Goal: Task Accomplishment & Management: Use online tool/utility

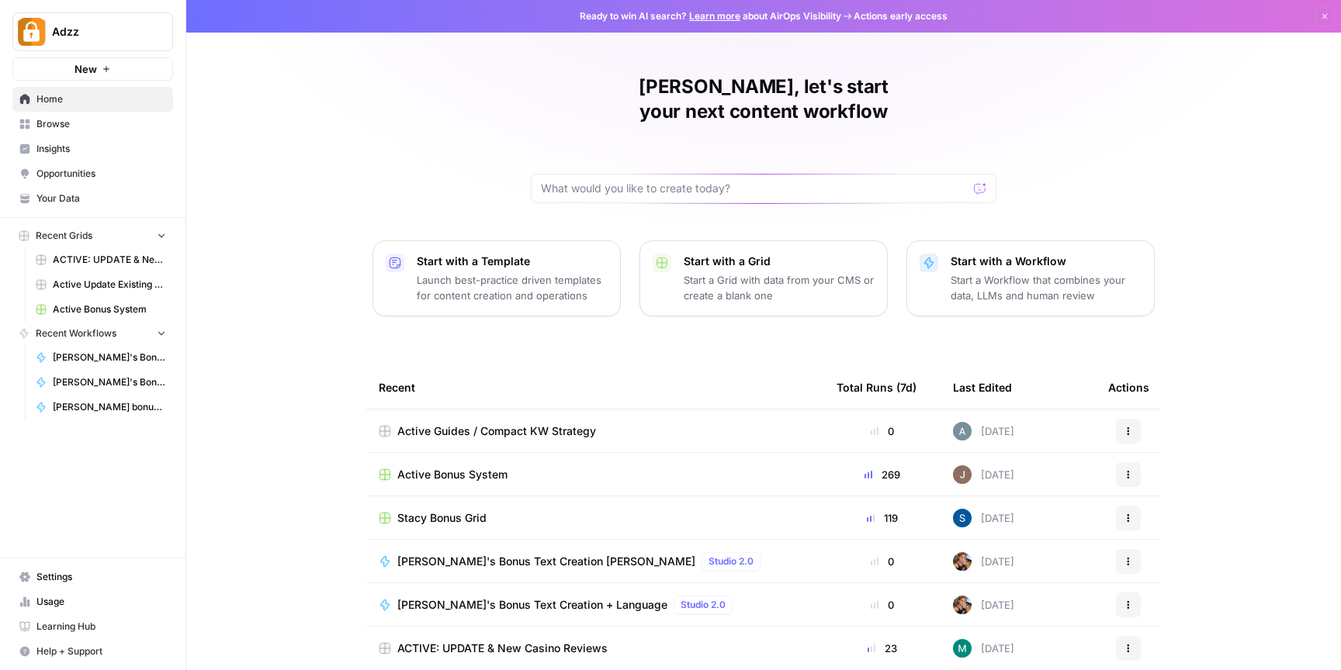
click at [549, 467] on div "Active Bonus System" at bounding box center [595, 475] width 433 height 16
click at [655, 467] on div "Active Bonus System" at bounding box center [595, 475] width 433 height 16
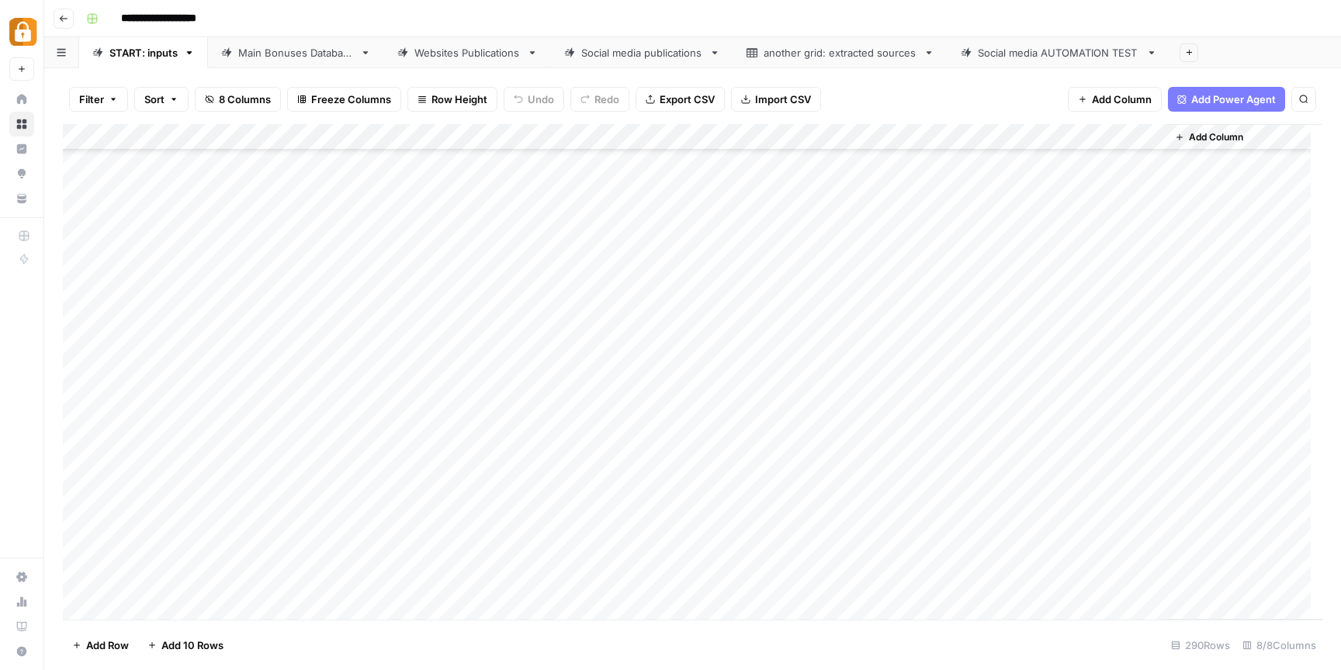
scroll to position [2239, 0]
click at [261, 62] on link "Main Bonuses Database" at bounding box center [296, 52] width 176 height 31
click at [470, 60] on div "Websites Publications" at bounding box center [467, 53] width 106 height 16
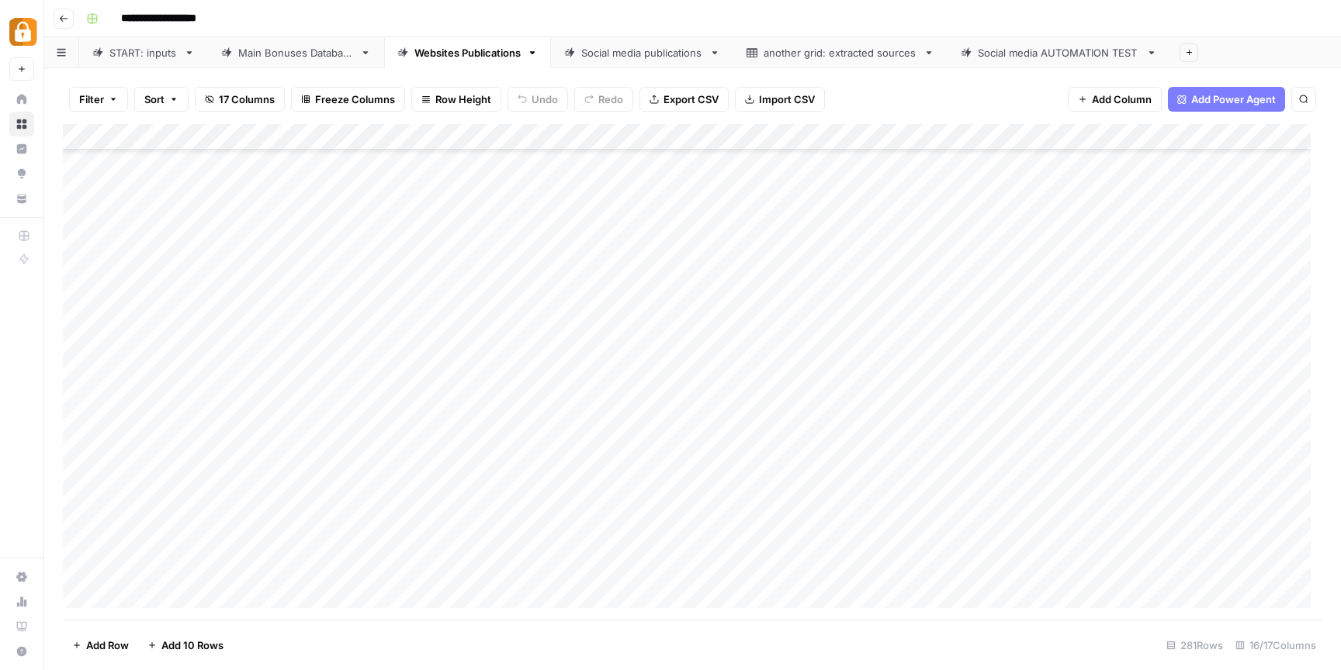
click at [324, 56] on div "Main Bonuses Database" at bounding box center [296, 53] width 116 height 16
click at [694, 468] on div "Add Column" at bounding box center [692, 372] width 1259 height 496
click at [682, 466] on div "Add Column" at bounding box center [692, 372] width 1259 height 496
click at [682, 466] on textarea at bounding box center [710, 468] width 248 height 22
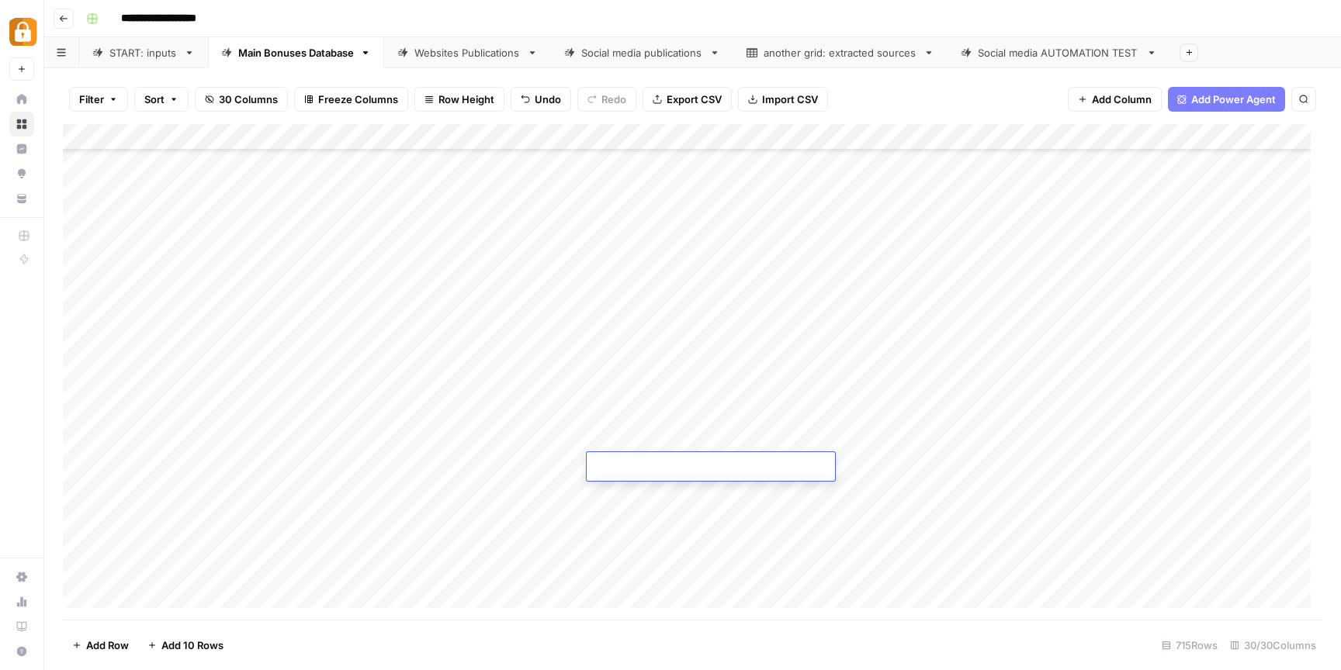
click at [616, 462] on textarea at bounding box center [710, 468] width 248 height 22
paste textarea "**********"
type textarea "**********"
click at [926, 467] on div "Add Column" at bounding box center [692, 372] width 1259 height 496
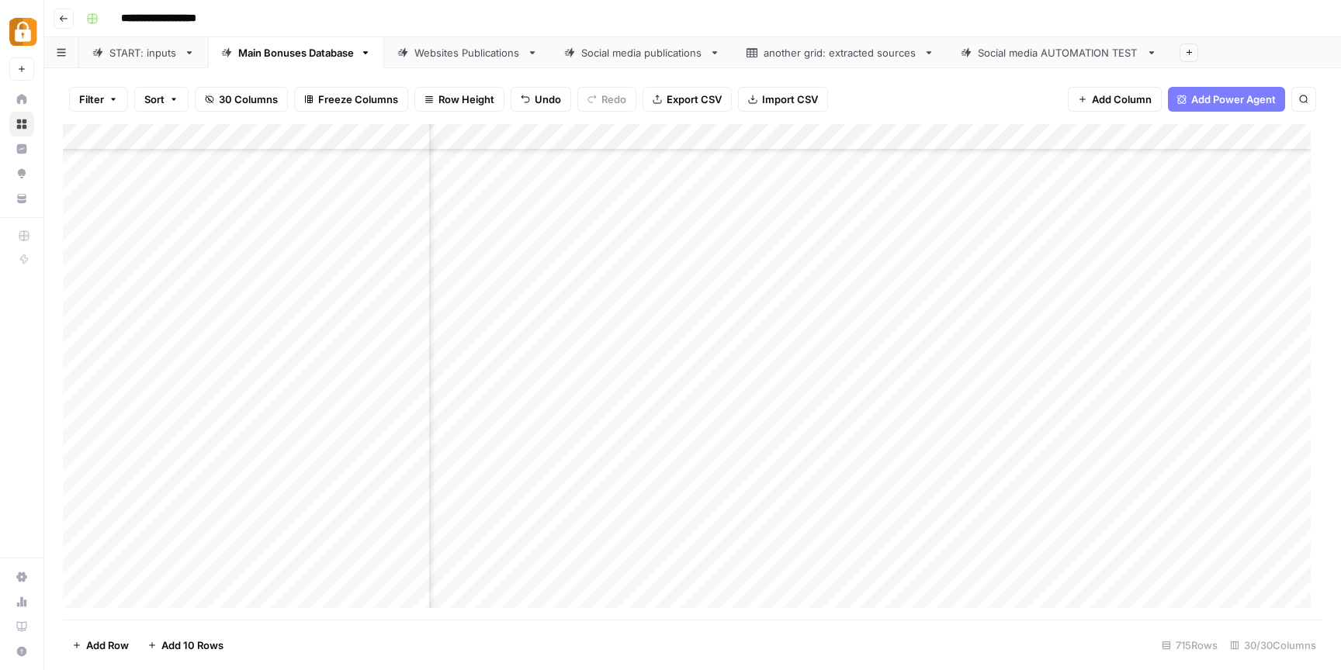
scroll to position [16314, 0]
click at [1012, 465] on div "Add Column" at bounding box center [692, 372] width 1259 height 496
click at [479, 58] on div "Websites Publications" at bounding box center [467, 53] width 106 height 16
click at [515, 539] on div "Add Column" at bounding box center [692, 372] width 1259 height 496
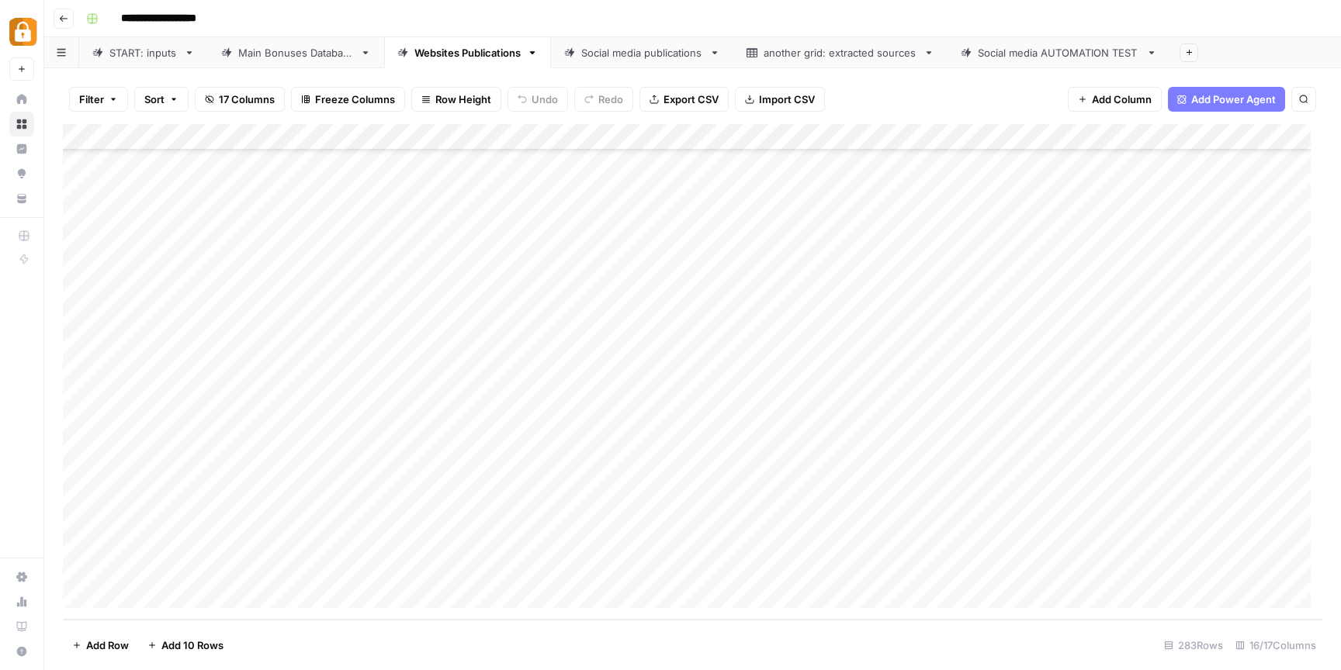
click at [514, 540] on div "Add Column" at bounding box center [692, 372] width 1259 height 496
type textarea "**********"
click at [504, 574] on div "Add Column" at bounding box center [692, 372] width 1259 height 496
click at [511, 570] on div "Add Column" at bounding box center [692, 372] width 1259 height 496
type textarea "**********"
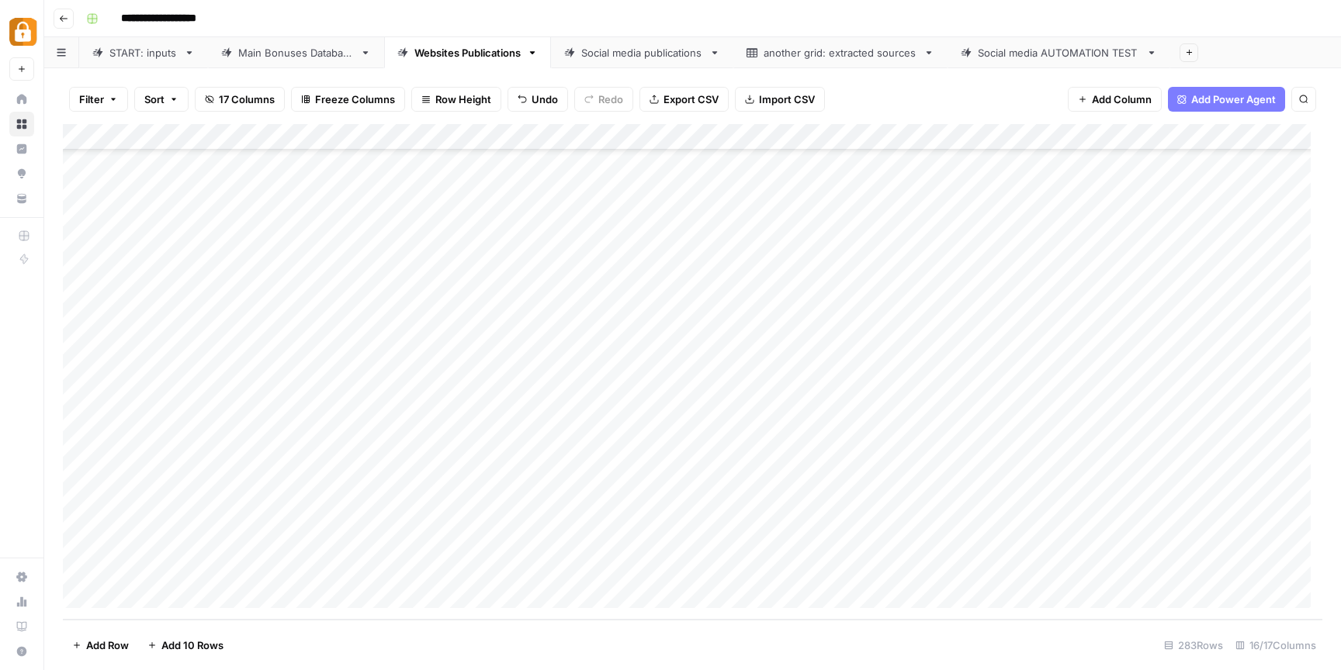
click at [542, 513] on div "Add Column" at bounding box center [692, 372] width 1259 height 496
click at [1007, 543] on div "Add Column" at bounding box center [692, 372] width 1259 height 496
click at [1004, 568] on div "Add Column" at bounding box center [692, 372] width 1259 height 496
click at [1071, 542] on div "Add Column" at bounding box center [692, 372] width 1259 height 496
click at [1074, 569] on div "Add Column" at bounding box center [692, 372] width 1259 height 496
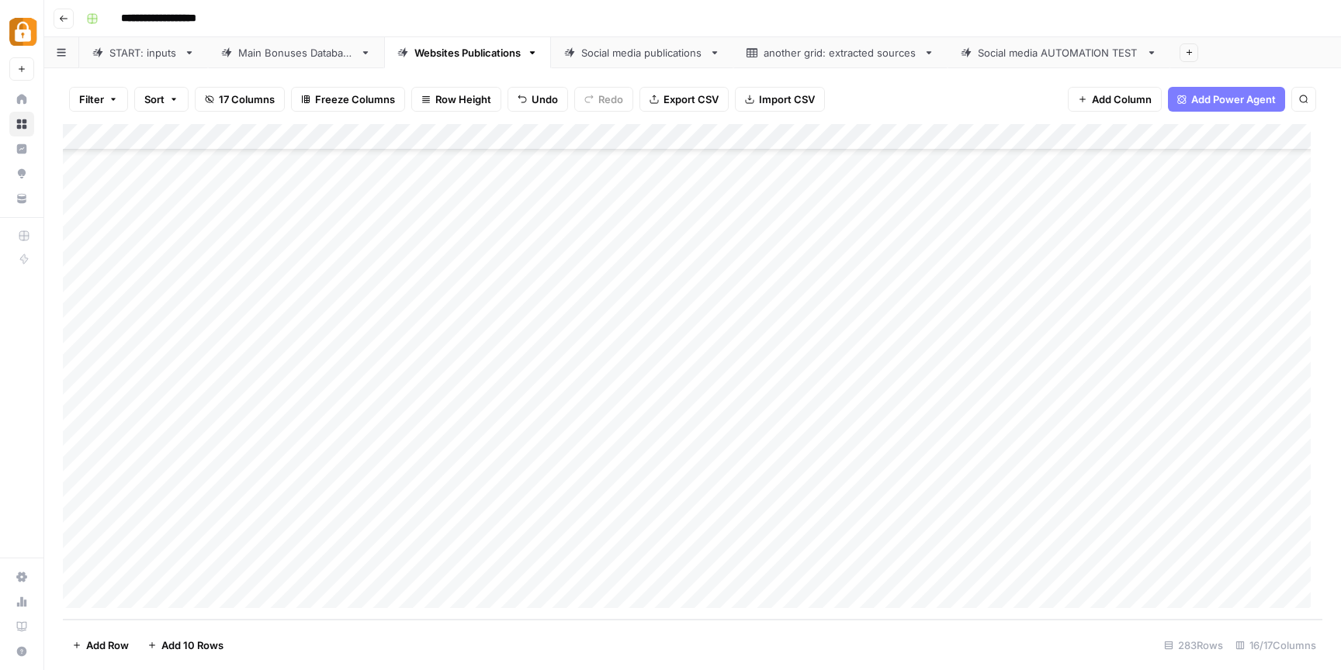
click at [798, 540] on div "Add Column" at bounding box center [692, 372] width 1259 height 496
type textarea "******"
drag, startPoint x: 813, startPoint y: 541, endPoint x: 757, endPoint y: 537, distance: 56.0
click at [757, 537] on body "**********" at bounding box center [670, 335] width 1341 height 670
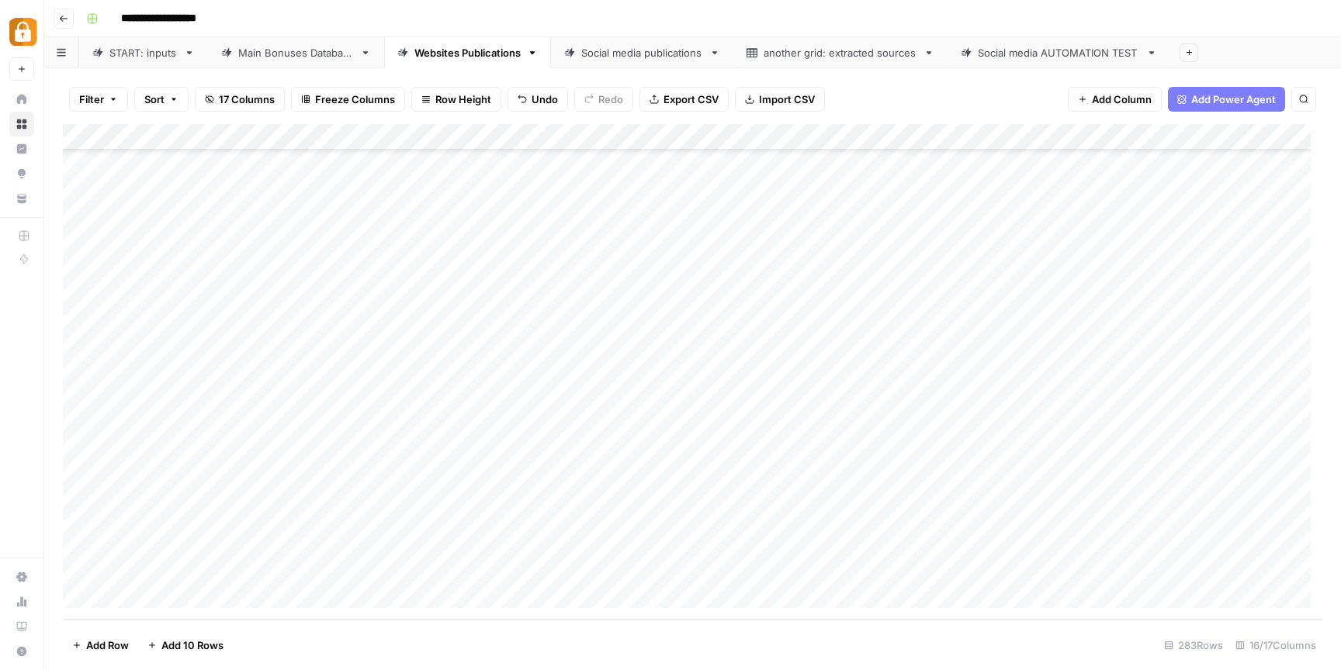
click at [789, 576] on div "Add Column" at bounding box center [692, 372] width 1259 height 496
click at [794, 573] on div "Add Column" at bounding box center [692, 372] width 1259 height 496
click at [794, 573] on textarea at bounding box center [889, 570] width 248 height 22
type textarea "******"
click at [1074, 542] on div "Add Column" at bounding box center [692, 372] width 1259 height 496
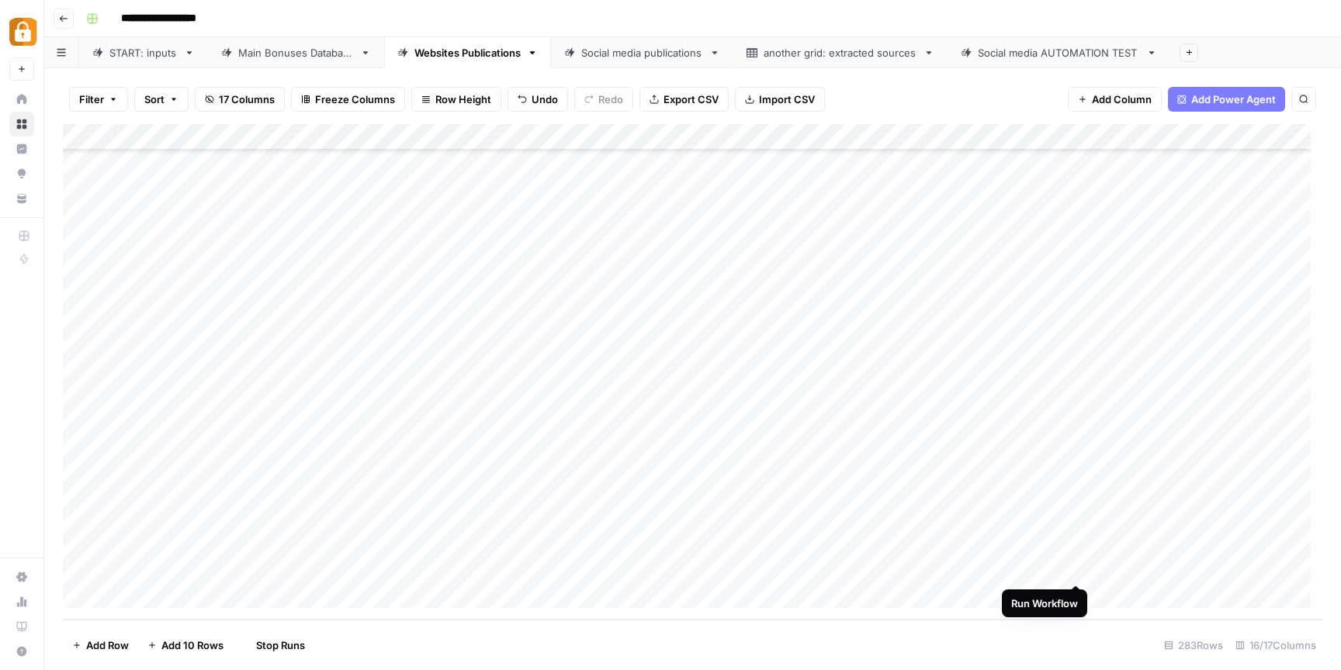
click at [1078, 569] on div "Add Column" at bounding box center [692, 372] width 1259 height 496
click at [731, 542] on div "Add Column" at bounding box center [692, 372] width 1259 height 496
click at [820, 551] on div "Add Column" at bounding box center [692, 372] width 1259 height 496
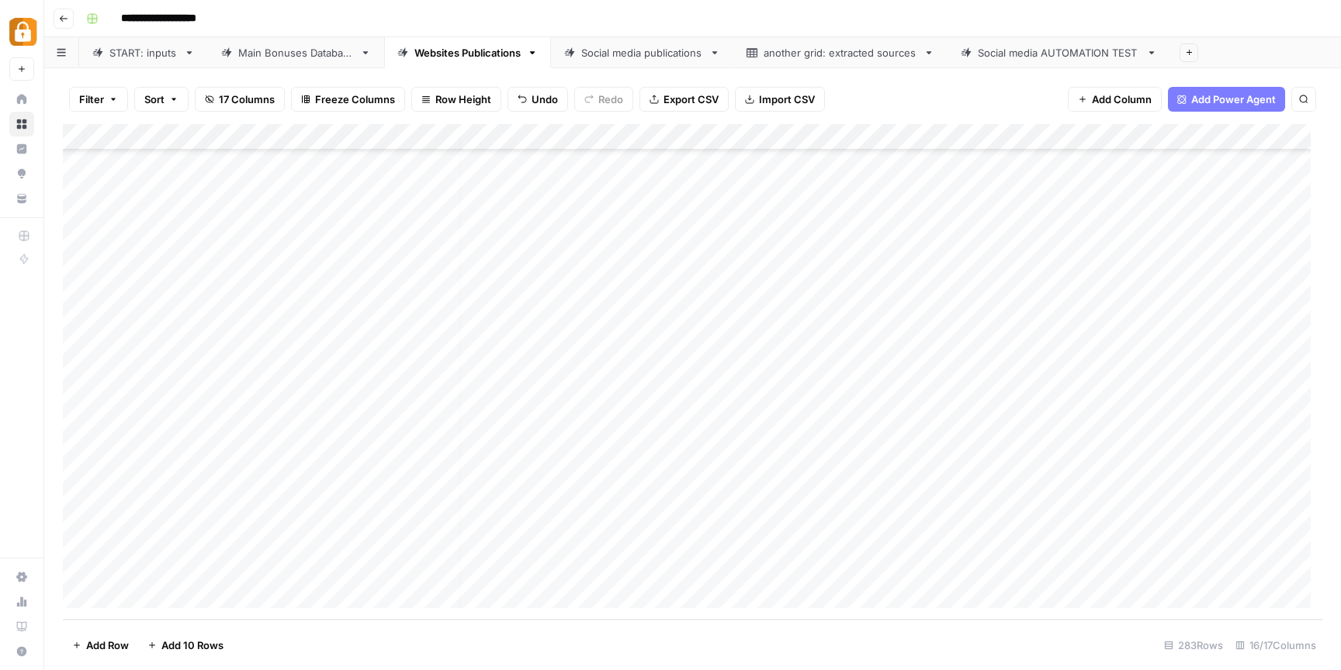
scroll to position [7032, 0]
drag, startPoint x: 570, startPoint y: 129, endPoint x: 713, endPoint y: 145, distance: 143.7
click at [713, 145] on div "Add Column" at bounding box center [692, 372] width 1259 height 496
drag, startPoint x: 712, startPoint y: 132, endPoint x: 576, endPoint y: 141, distance: 136.9
click at [576, 141] on div "Add Column" at bounding box center [692, 372] width 1259 height 496
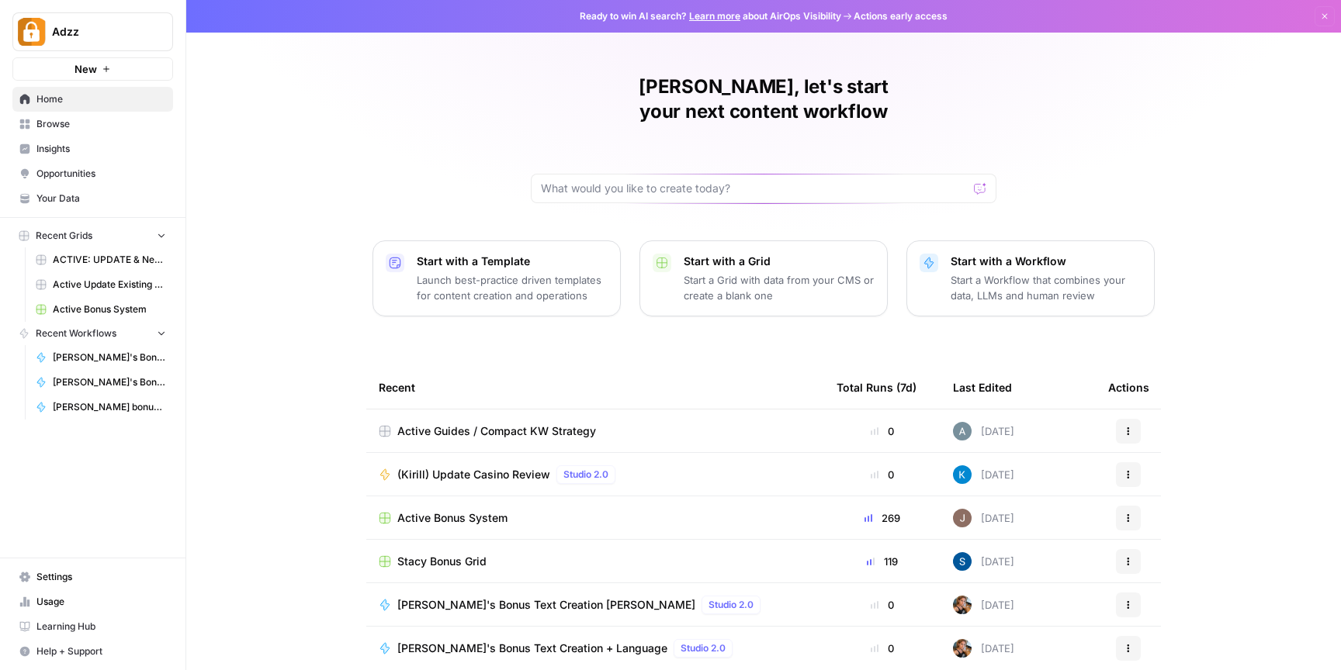
click at [585, 510] on div "Active Bonus System" at bounding box center [595, 518] width 433 height 16
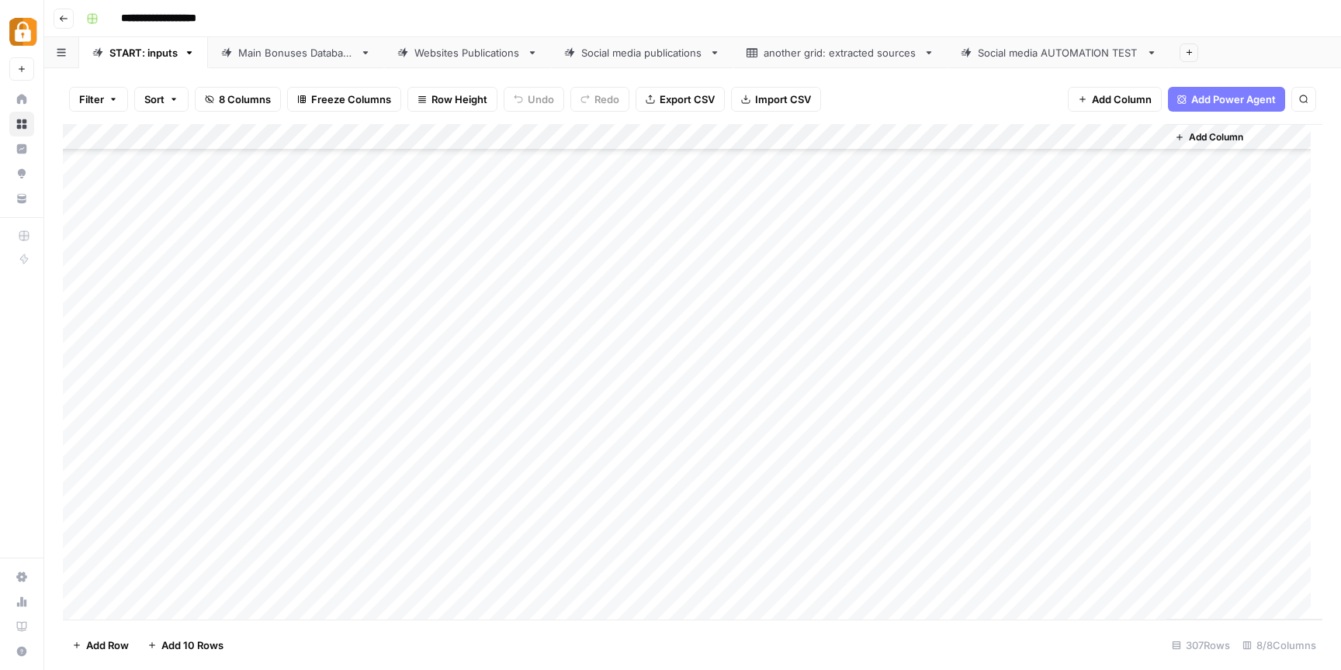
scroll to position [7653, 0]
click at [440, 56] on div "Websites Publications" at bounding box center [467, 53] width 106 height 16
click at [912, 510] on div "Add Column" at bounding box center [692, 372] width 1259 height 496
click at [1134, 513] on div "Add Column" at bounding box center [692, 372] width 1259 height 496
